Goal: Navigation & Orientation: Understand site structure

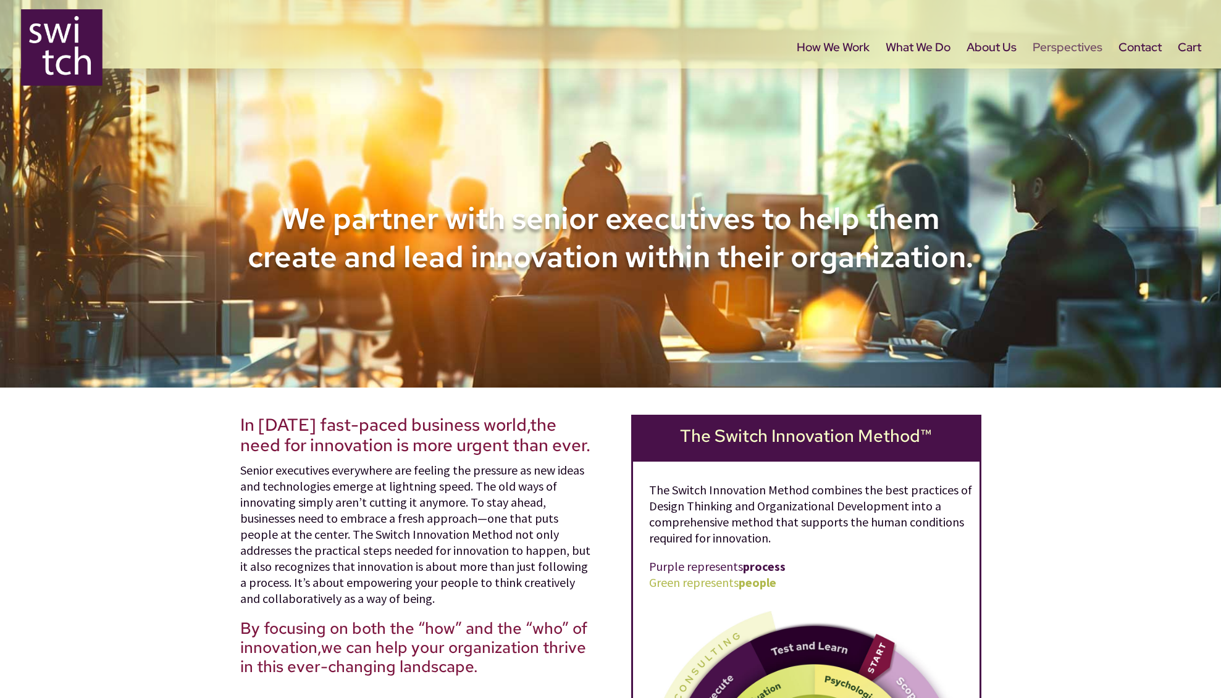
click at [1060, 53] on link "Perspectives" at bounding box center [1067, 69] width 70 height 52
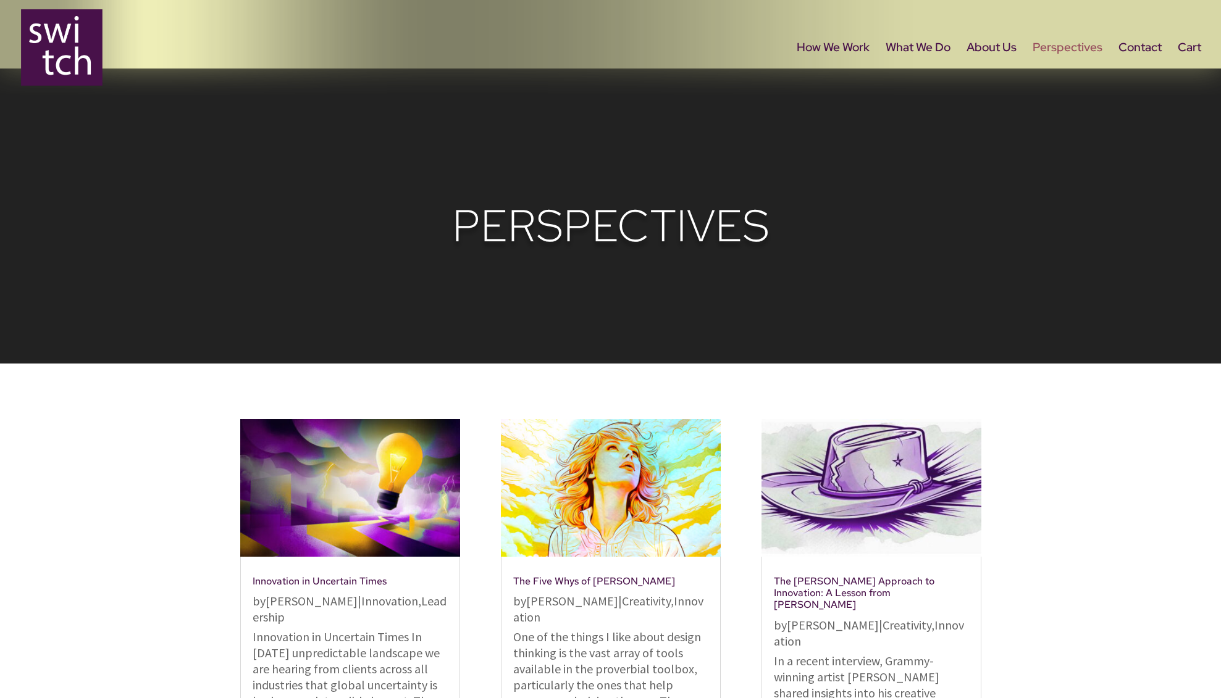
click at [1074, 46] on link "Perspectives" at bounding box center [1067, 69] width 70 height 52
click at [984, 46] on link "About Us" at bounding box center [991, 69] width 50 height 52
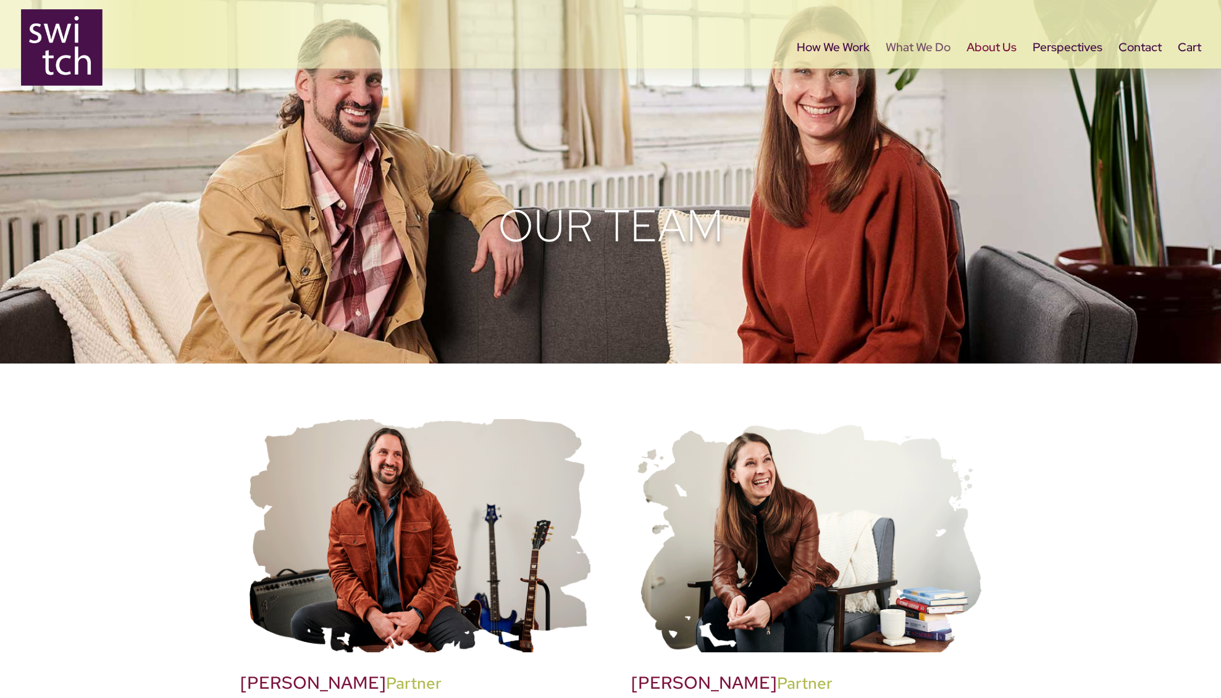
click at [929, 44] on link "What We Do" at bounding box center [917, 69] width 65 height 52
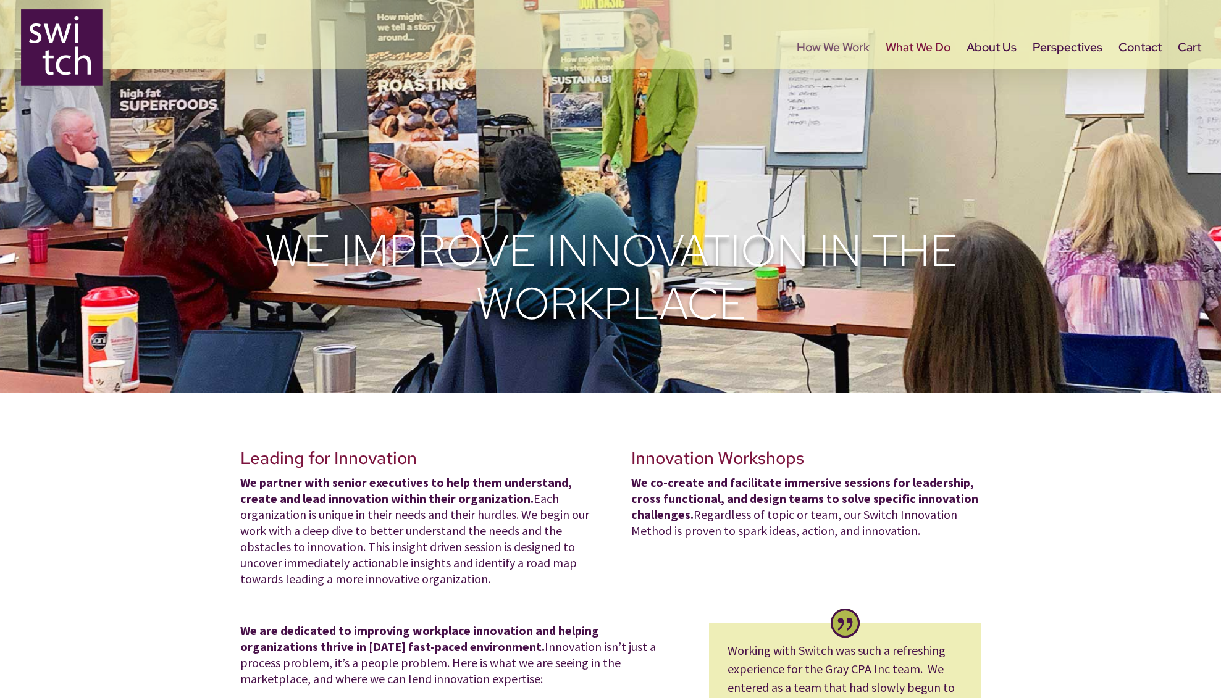
click at [819, 48] on link "How We Work" at bounding box center [833, 69] width 73 height 52
